Goal: Complete application form

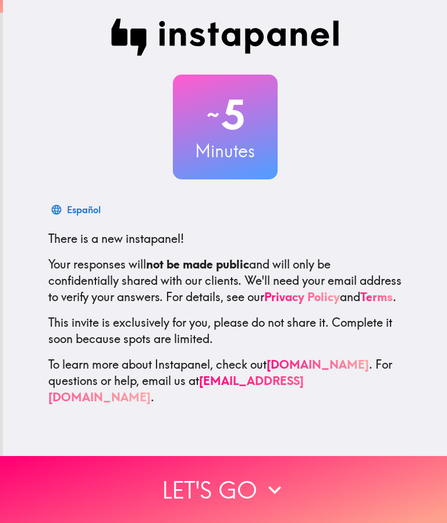
click at [260, 480] on button "Let's go" at bounding box center [223, 489] width 447 height 67
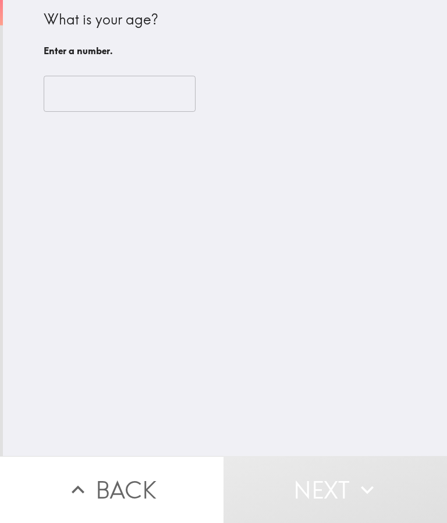
click at [255, 492] on button "Next" at bounding box center [334, 489] width 223 height 67
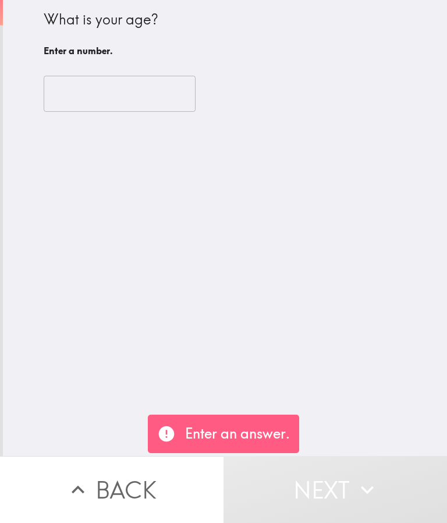
click at [143, 94] on input "number" at bounding box center [120, 94] width 152 height 36
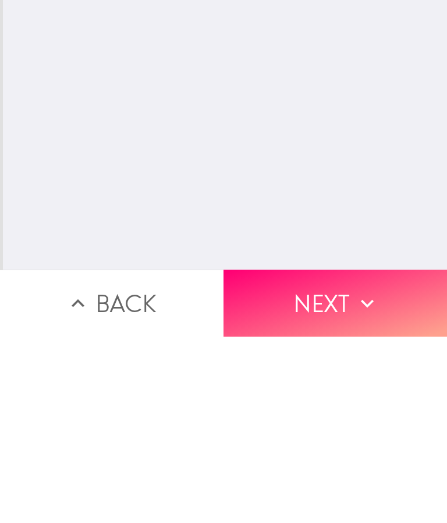
type input "60"
click at [357, 477] on icon "button" at bounding box center [367, 490] width 26 height 26
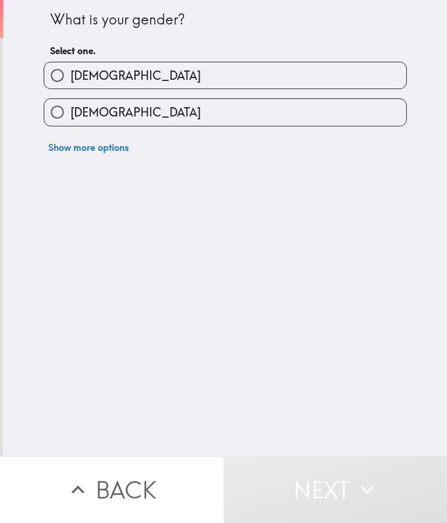
click at [271, 109] on label "[DEMOGRAPHIC_DATA]" at bounding box center [225, 112] width 362 height 26
click at [70, 109] on input "[DEMOGRAPHIC_DATA]" at bounding box center [57, 112] width 26 height 26
radio input "true"
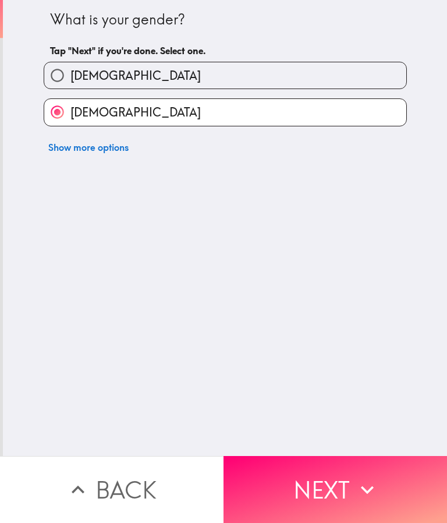
click at [347, 497] on button "Next" at bounding box center [334, 489] width 223 height 67
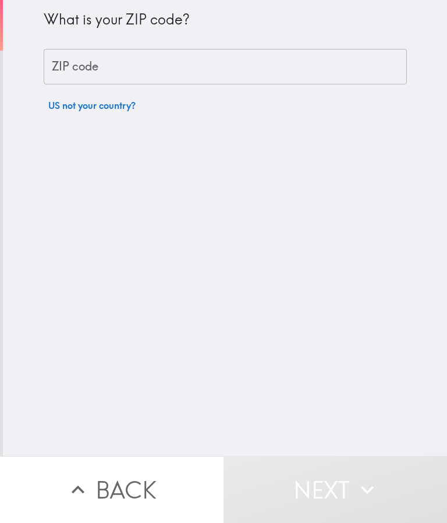
click at [279, 70] on input "ZIP code" at bounding box center [225, 67] width 363 height 36
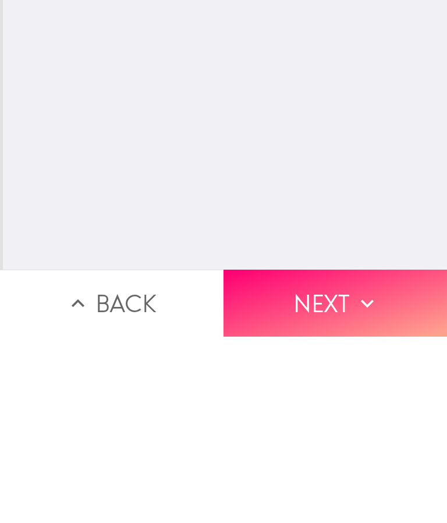
type input "85381"
click at [338, 456] on button "Next" at bounding box center [334, 489] width 223 height 67
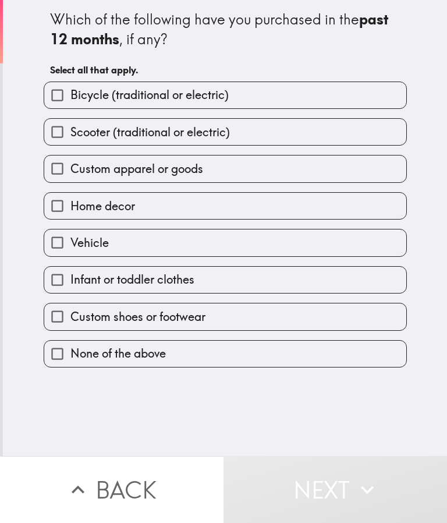
click at [283, 173] on label "Custom apparel or goods" at bounding box center [225, 168] width 362 height 26
click at [70, 173] on input "Custom apparel or goods" at bounding box center [57, 168] width 26 height 26
checkbox input "true"
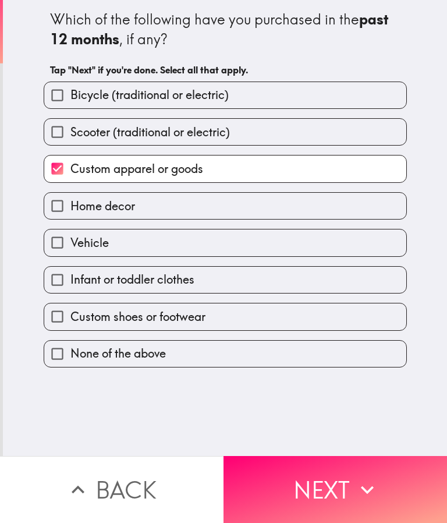
click at [282, 215] on label "Home decor" at bounding box center [225, 206] width 362 height 26
click at [70, 215] on input "Home decor" at bounding box center [57, 206] width 26 height 26
checkbox input "true"
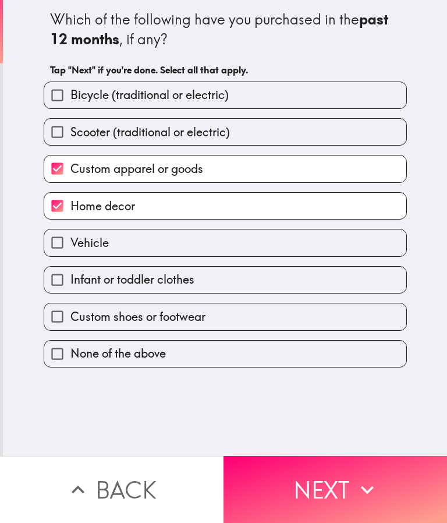
click at [296, 285] on label "Infant or toddler clothes" at bounding box center [225, 280] width 362 height 26
click at [70, 285] on input "Infant or toddler clothes" at bounding box center [57, 280] width 26 height 26
checkbox input "true"
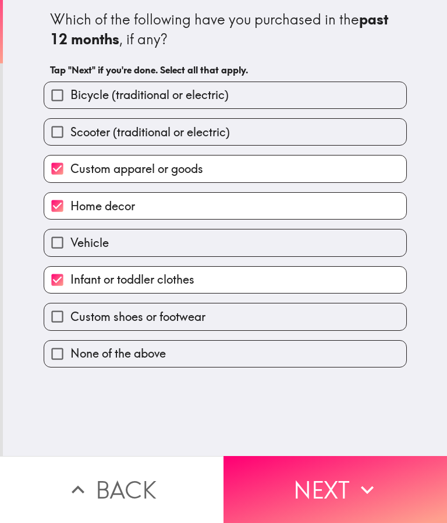
click at [300, 320] on label "Custom shoes or footwear" at bounding box center [225, 316] width 362 height 26
click at [70, 320] on input "Custom shoes or footwear" at bounding box center [57, 316] width 26 height 26
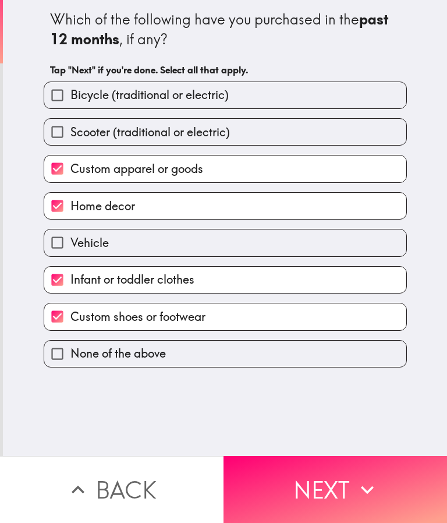
click at [331, 321] on label "Custom shoes or footwear" at bounding box center [225, 316] width 362 height 26
click at [70, 321] on input "Custom shoes or footwear" at bounding box center [57, 316] width 26 height 26
checkbox input "false"
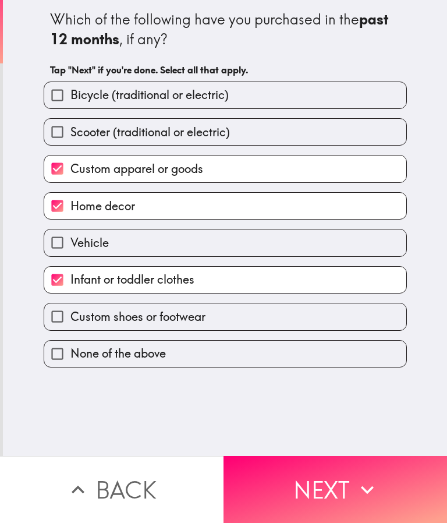
click at [344, 489] on button "Next" at bounding box center [334, 489] width 223 height 67
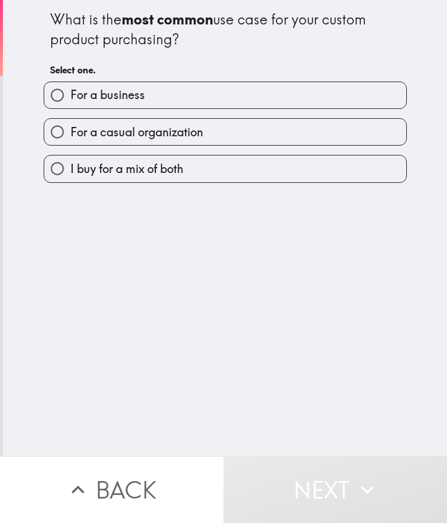
click at [311, 143] on label "For a casual organization" at bounding box center [225, 132] width 362 height 26
click at [70, 143] on input "For a casual organization" at bounding box center [57, 132] width 26 height 26
radio input "true"
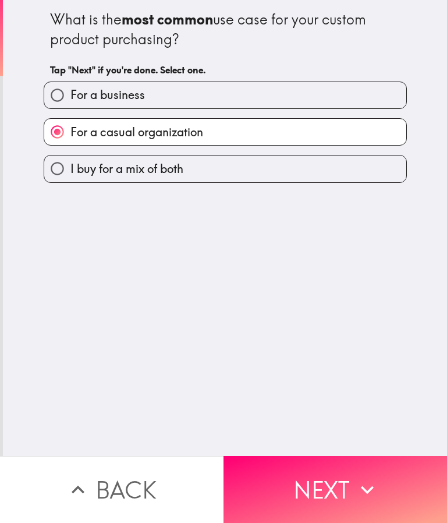
click at [255, 106] on label "For a business" at bounding box center [225, 95] width 362 height 26
click at [70, 106] on input "For a business" at bounding box center [57, 95] width 26 height 26
radio input "true"
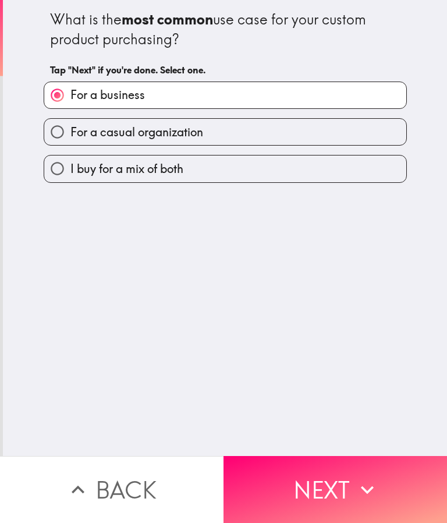
click at [274, 100] on label "For a business" at bounding box center [225, 95] width 362 height 26
click at [70, 100] on input "For a business" at bounding box center [57, 95] width 26 height 26
click at [338, 484] on button "Next" at bounding box center [334, 489] width 223 height 67
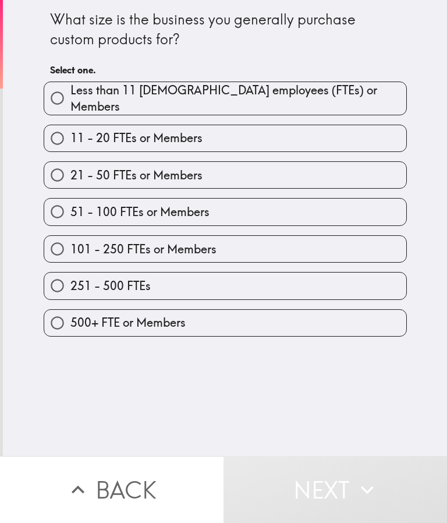
click at [275, 251] on label "101 - 250 FTEs or Members" at bounding box center [225, 249] width 362 height 26
click at [70, 251] on input "101 - 250 FTEs or Members" at bounding box center [57, 249] width 26 height 26
radio input "true"
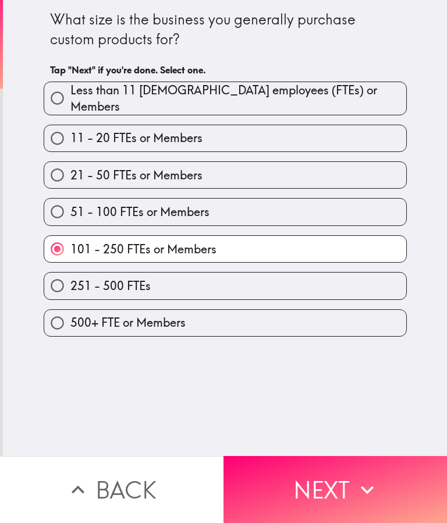
click at [336, 474] on button "Next" at bounding box center [334, 489] width 223 height 67
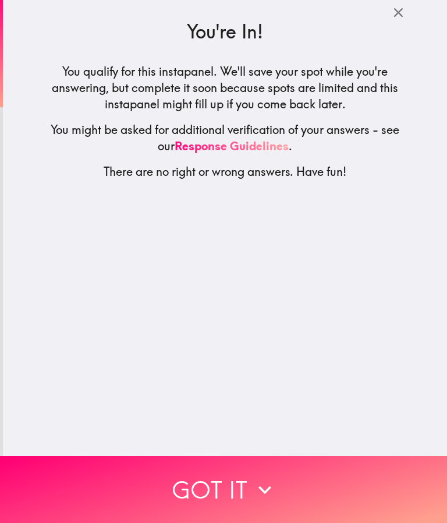
click at [257, 488] on icon "button" at bounding box center [265, 490] width 26 height 26
